Goal: Task Accomplishment & Management: Manage account settings

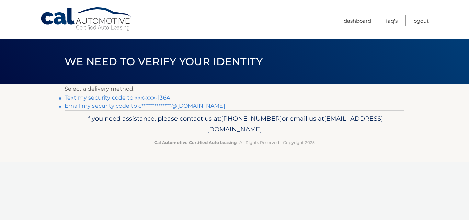
click at [137, 99] on link "Text my security code to xxx-xxx-1364" at bounding box center [118, 97] width 106 height 7
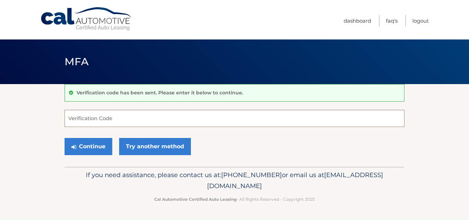
click at [70, 112] on input "Verification Code" at bounding box center [235, 118] width 340 height 17
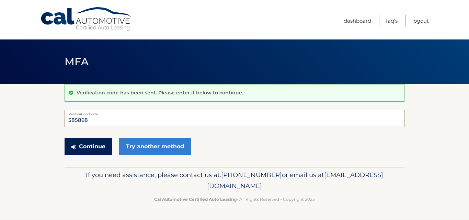
type input "585868"
click at [97, 148] on button "Continue" at bounding box center [89, 146] width 48 height 17
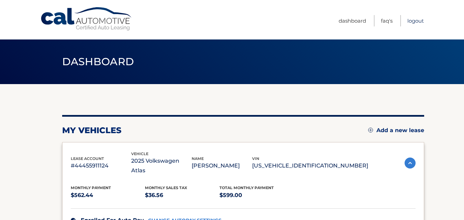
click at [417, 20] on link "Logout" at bounding box center [415, 20] width 16 height 11
